Goal: Navigation & Orientation: Find specific page/section

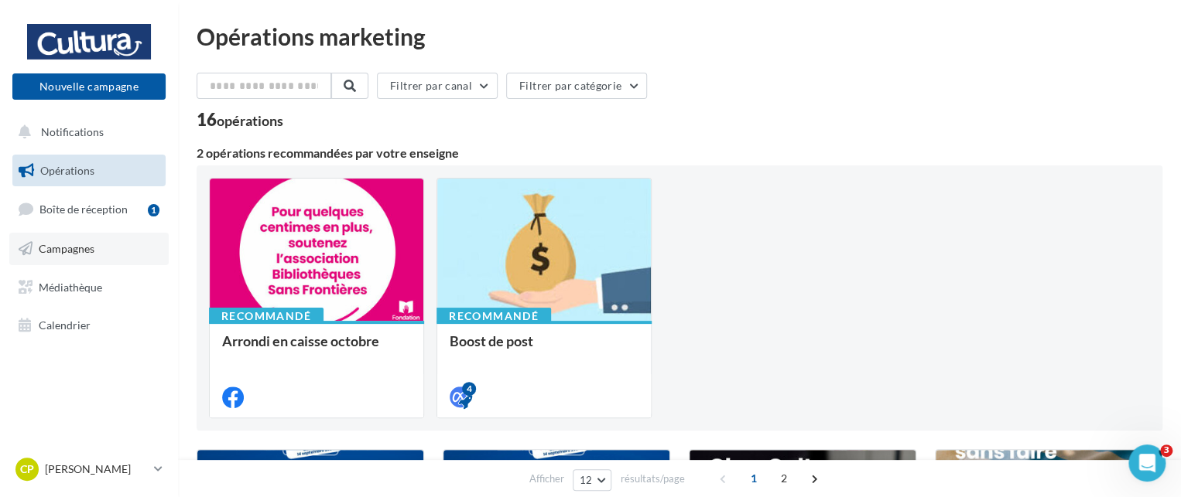
click at [66, 258] on link "Campagnes" at bounding box center [88, 249] width 159 height 32
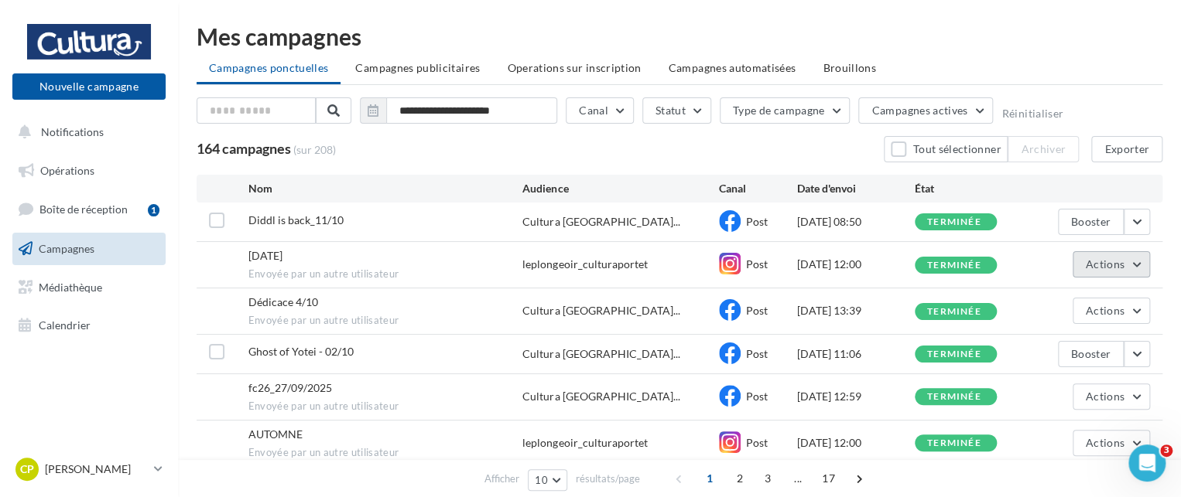
click at [1145, 265] on button "Actions" at bounding box center [1110, 264] width 77 height 26
click at [1078, 39] on div "Mes campagnes" at bounding box center [680, 36] width 966 height 23
click at [110, 289] on link "Médiathèque" at bounding box center [88, 288] width 159 height 32
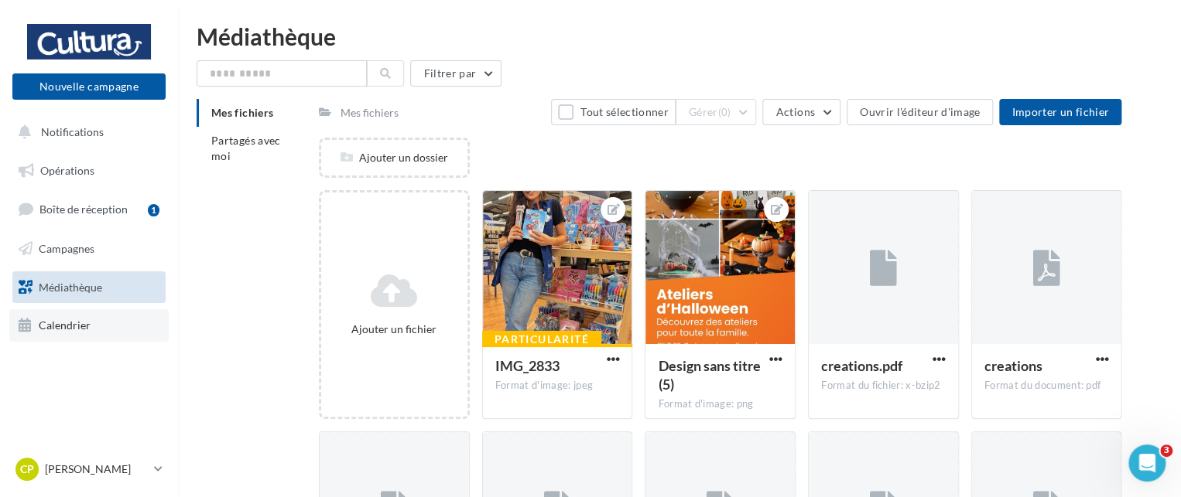
click at [73, 322] on span "Calendrier" at bounding box center [65, 325] width 52 height 13
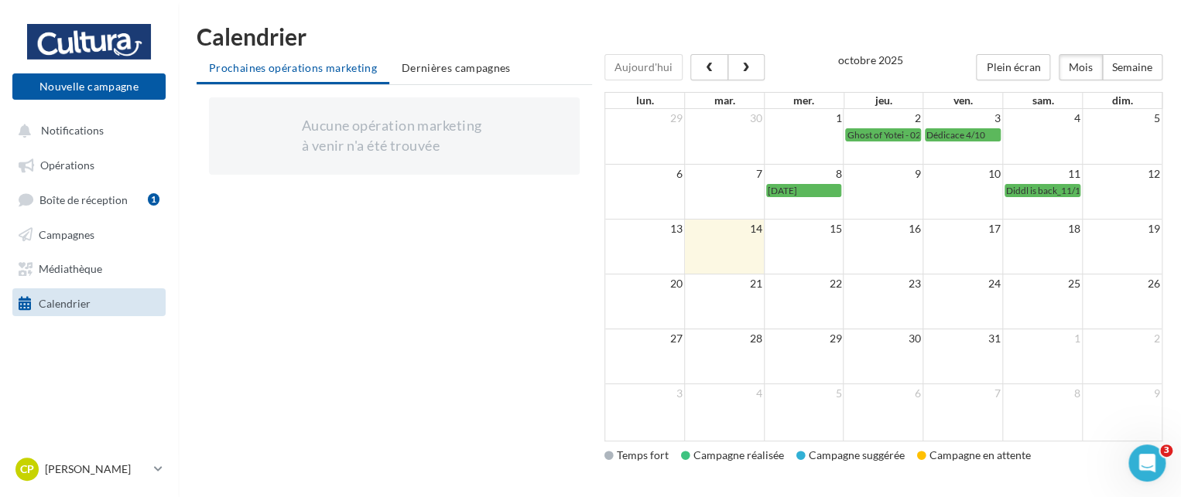
click at [808, 254] on td at bounding box center [804, 247] width 80 height 55
click at [91, 270] on span "Médiathèque" at bounding box center [70, 268] width 63 height 13
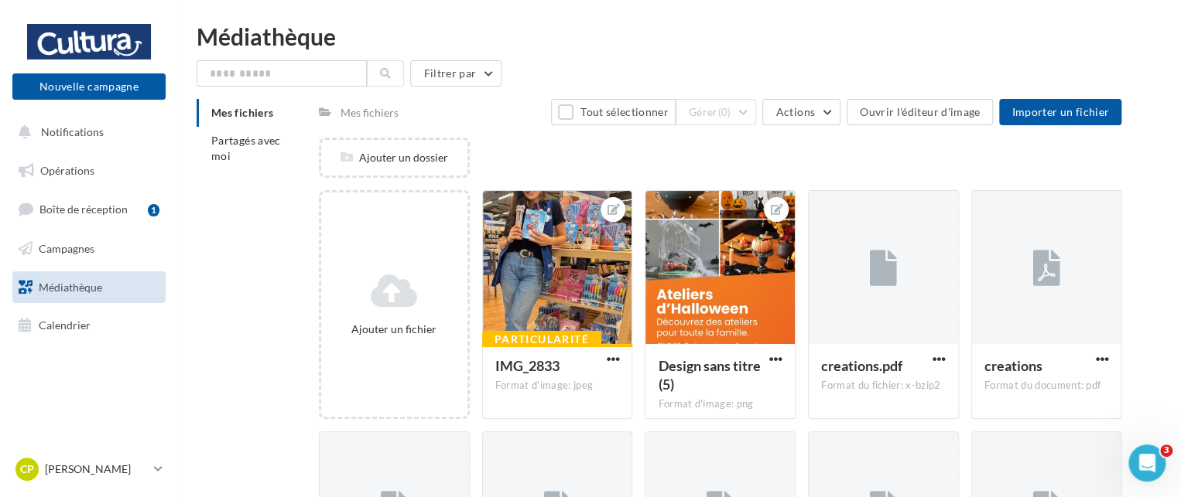
click at [232, 236] on div "Mes fichiers Partagés avec moi Mes fichiers Tout sélectionner Gérer (0) Actions…" at bounding box center [686, 386] width 978 height 574
click at [115, 214] on span "Boîte de réception" at bounding box center [83, 209] width 88 height 13
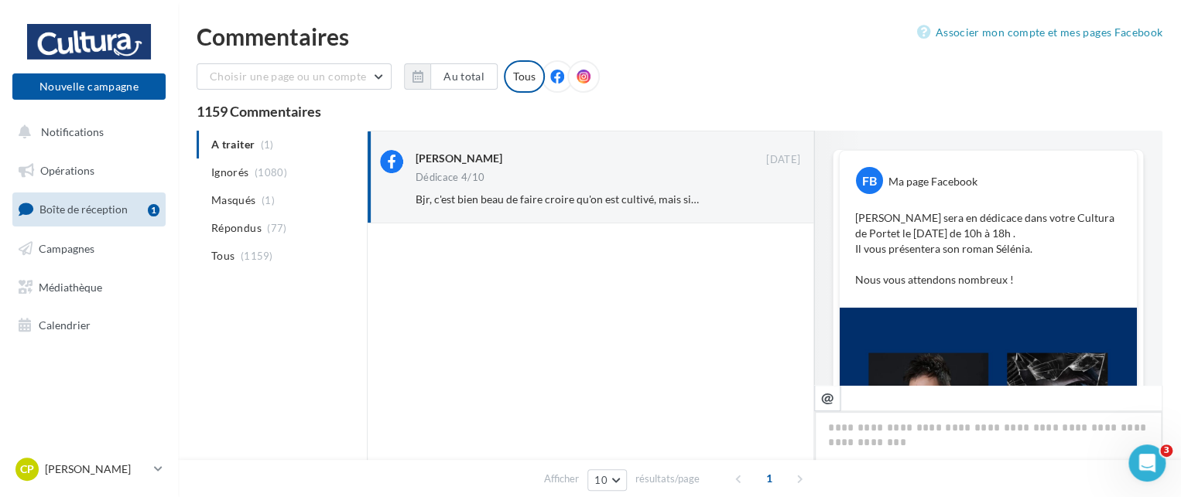
scroll to position [513, 0]
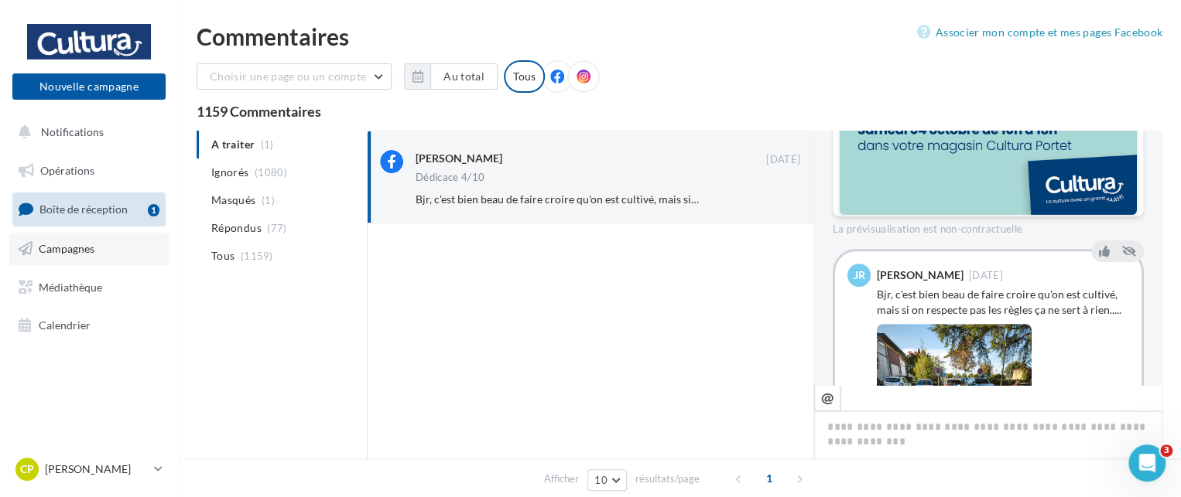
click at [76, 251] on span "Campagnes" at bounding box center [67, 248] width 56 height 13
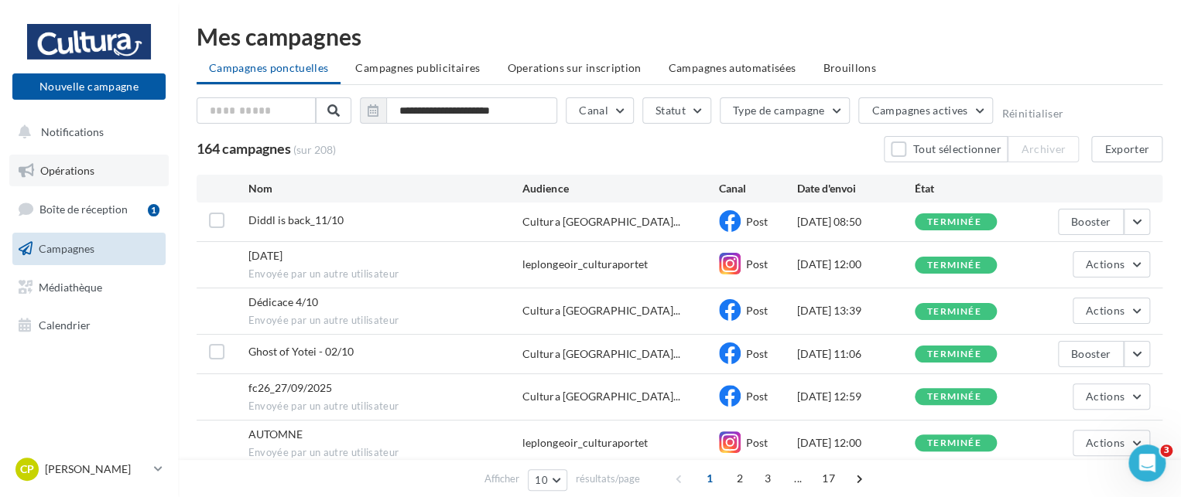
click at [71, 171] on span "Opérations" at bounding box center [67, 170] width 54 height 13
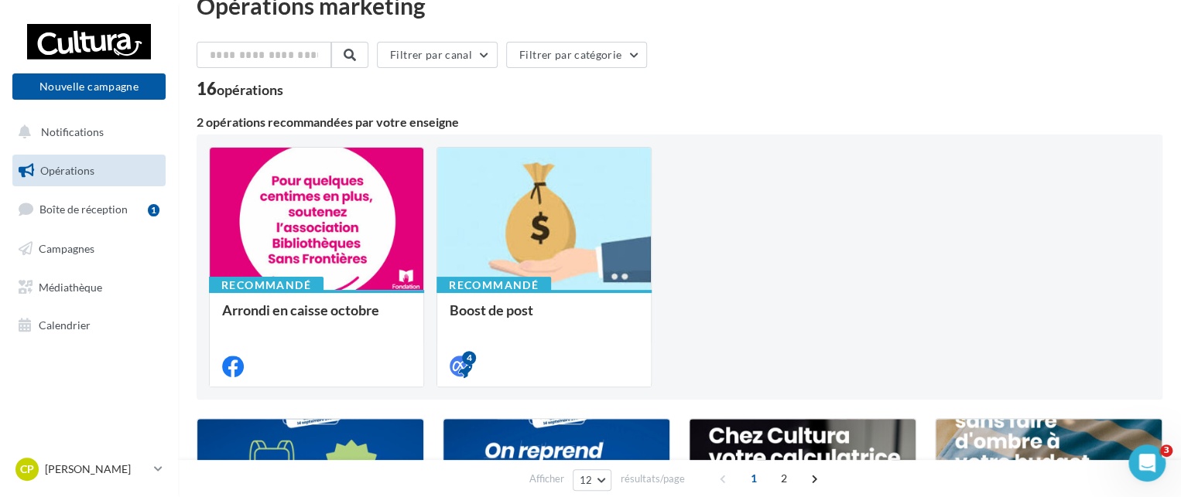
scroll to position [31, 0]
click at [55, 325] on span "Calendrier" at bounding box center [65, 325] width 52 height 13
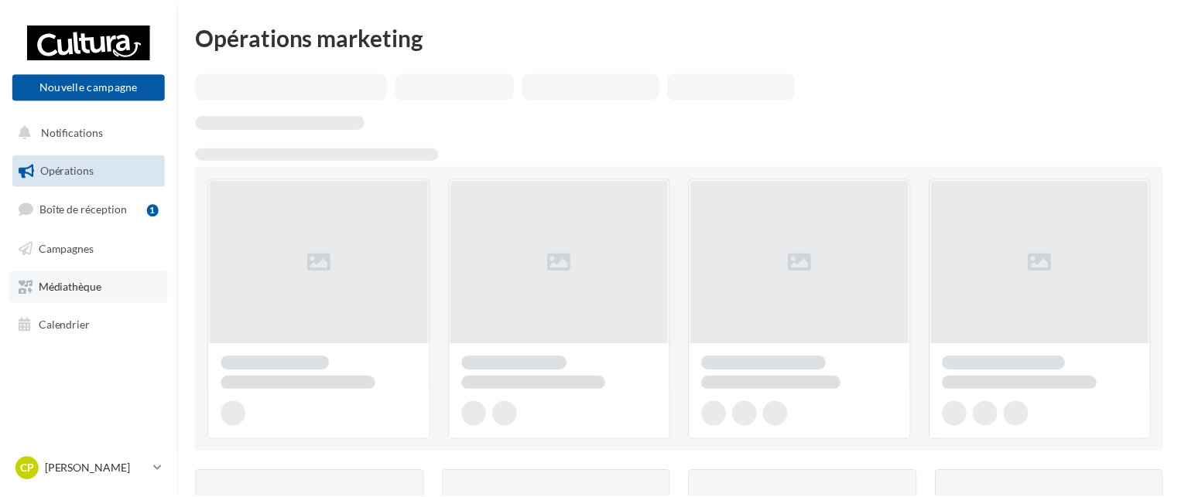
scroll to position [34, 0]
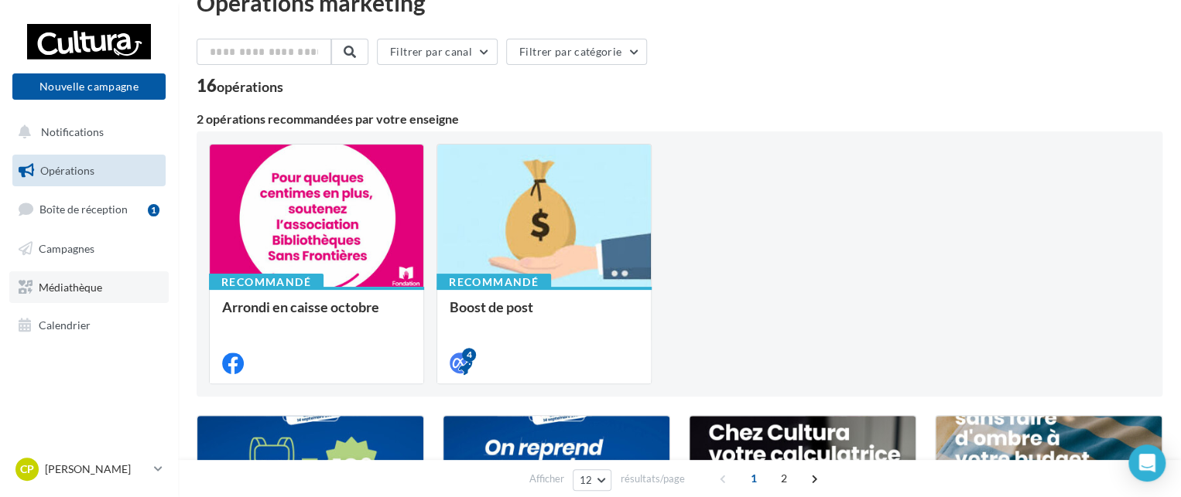
click at [87, 281] on span "Médiathèque" at bounding box center [70, 286] width 63 height 13
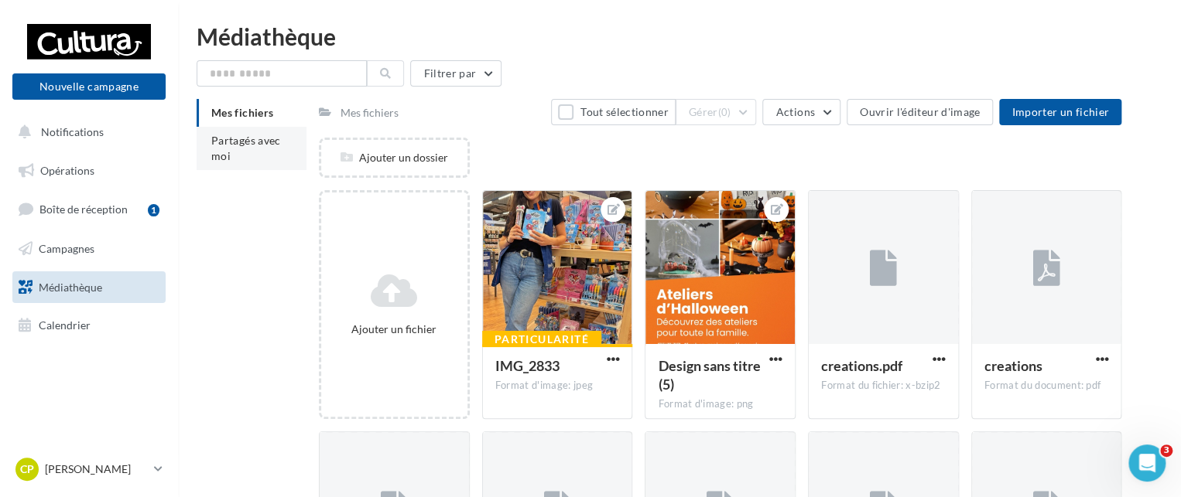
click at [229, 147] on span "Partagés avec moi" at bounding box center [246, 148] width 70 height 29
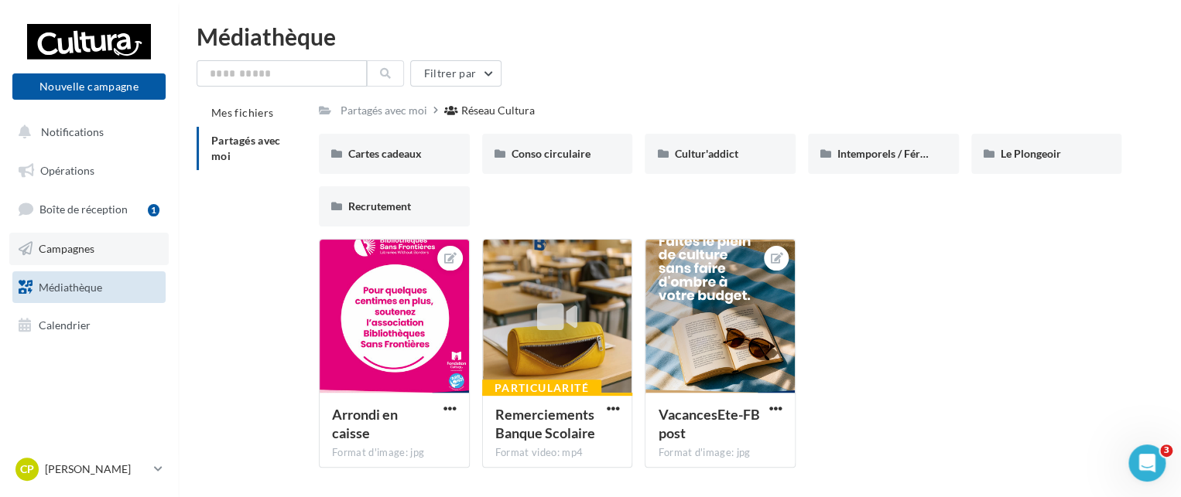
click at [73, 261] on link "Campagnes" at bounding box center [88, 249] width 159 height 32
